Goal: Navigation & Orientation: Find specific page/section

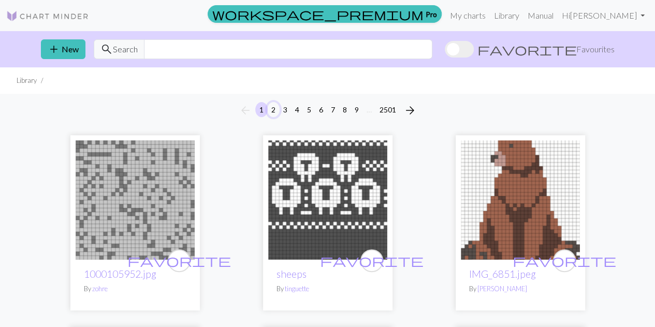
click at [272, 109] on button "2" at bounding box center [273, 109] width 12 height 15
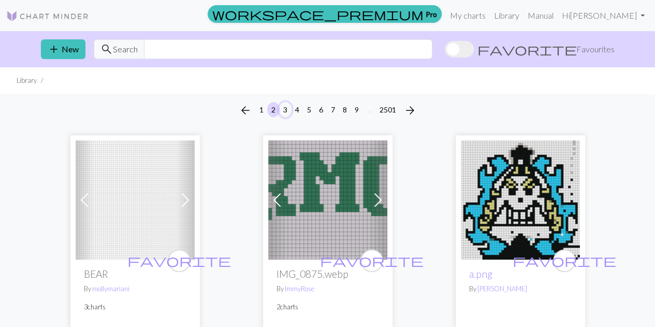
click at [284, 113] on button "3" at bounding box center [285, 109] width 12 height 15
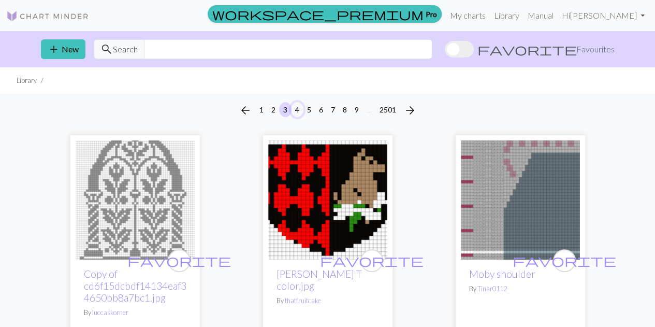
click at [298, 110] on button "4" at bounding box center [297, 109] width 12 height 15
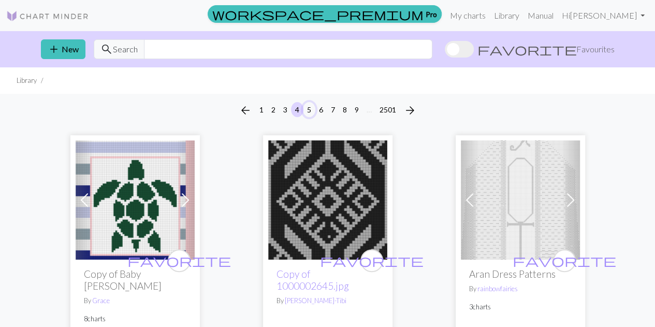
click at [308, 108] on button "5" at bounding box center [309, 109] width 12 height 15
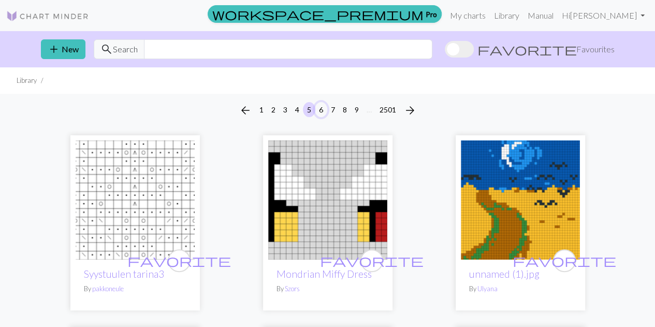
click at [321, 107] on button "6" at bounding box center [321, 109] width 12 height 15
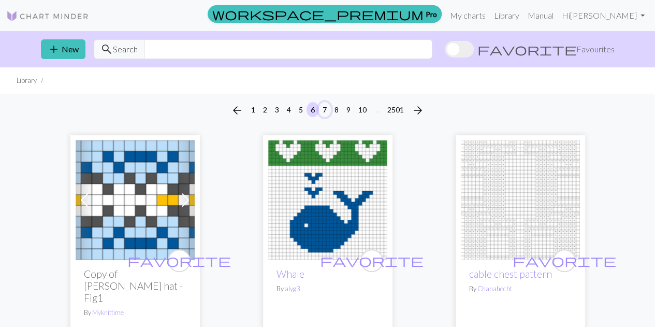
click at [325, 107] on button "7" at bounding box center [324, 109] width 12 height 15
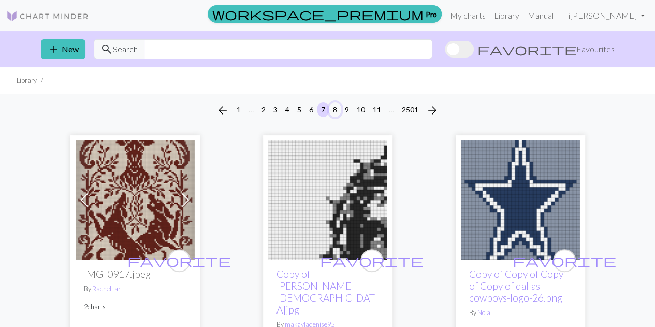
click at [334, 109] on button "8" at bounding box center [335, 109] width 12 height 15
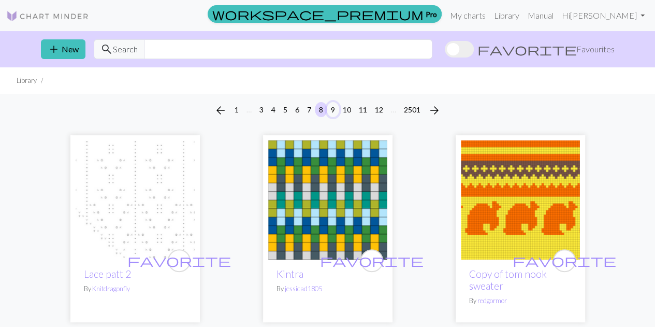
click at [334, 109] on button "9" at bounding box center [333, 109] width 12 height 15
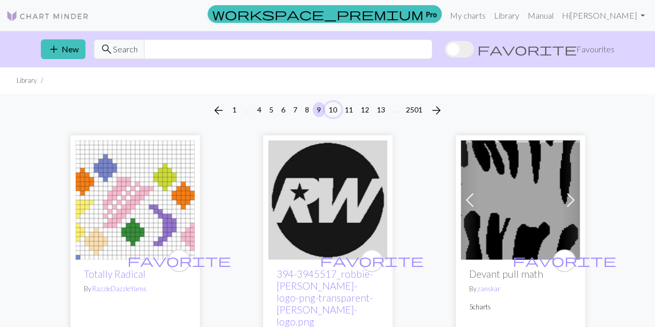
click at [336, 109] on button "10" at bounding box center [333, 109] width 17 height 15
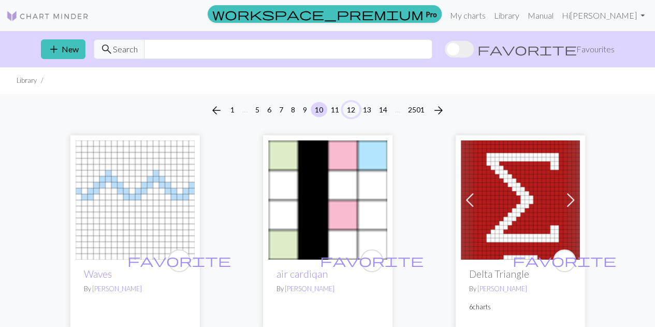
click at [351, 111] on button "12" at bounding box center [351, 109] width 17 height 15
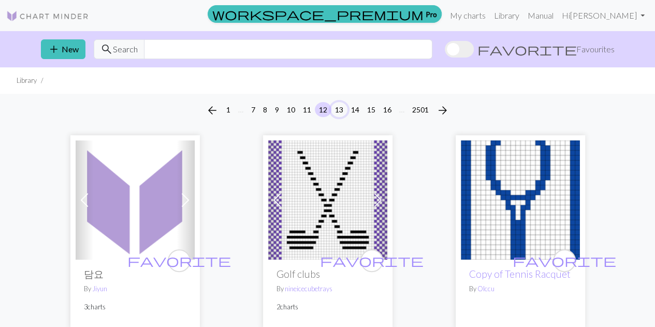
click at [343, 110] on button "13" at bounding box center [339, 109] width 17 height 15
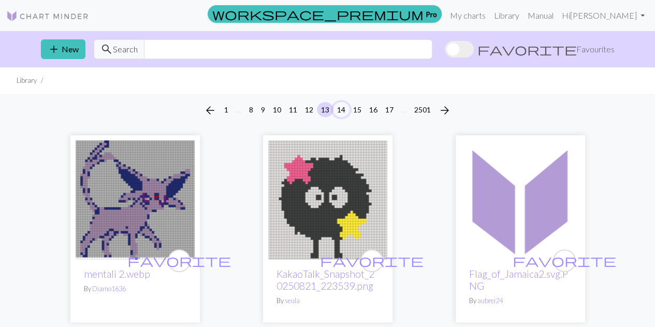
click at [339, 111] on button "14" at bounding box center [341, 109] width 17 height 15
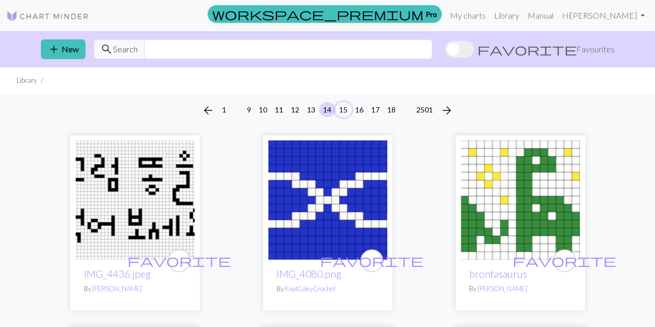
drag, startPoint x: 339, startPoint y: 111, endPoint x: 362, endPoint y: 111, distance: 23.3
click at [362, 111] on ul "arrow_back 1 … 9 10 11 12 13 14 15 16 17 18 … 2501 arrow_forward" at bounding box center [327, 110] width 259 height 17
click at [362, 111] on button "16" at bounding box center [359, 109] width 17 height 15
